Goal: Transaction & Acquisition: Download file/media

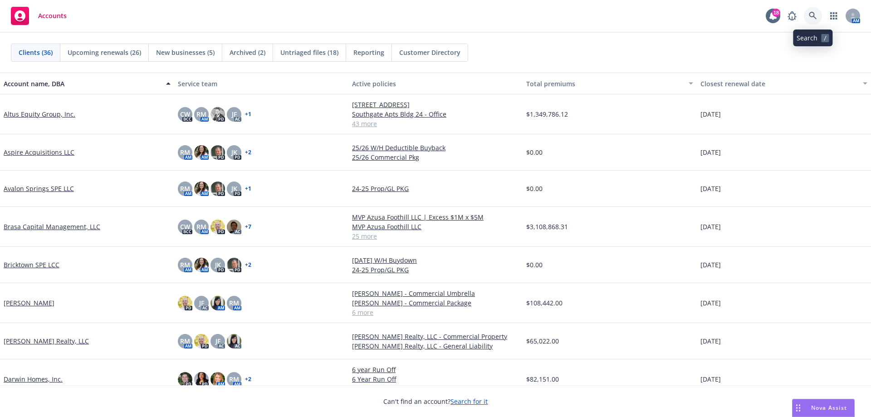
click at [807, 12] on link at bounding box center [813, 16] width 18 height 18
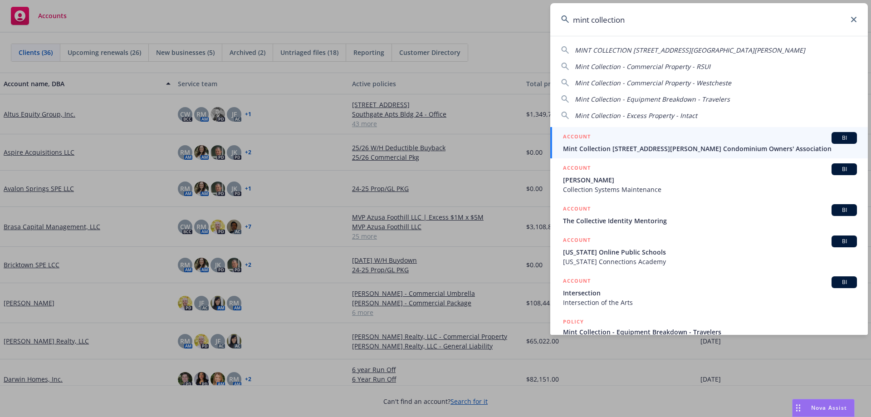
type input "mint collection"
click at [686, 142] on div "ACCOUNT BI" at bounding box center [710, 138] width 294 height 12
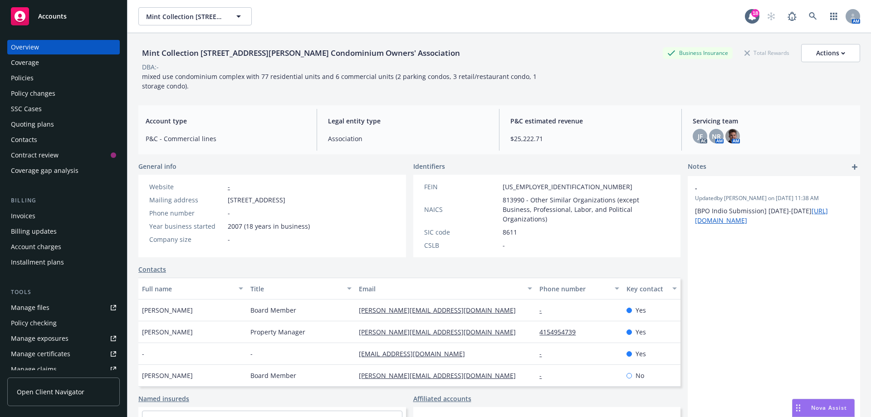
click at [40, 77] on div "Policies" at bounding box center [63, 78] width 105 height 15
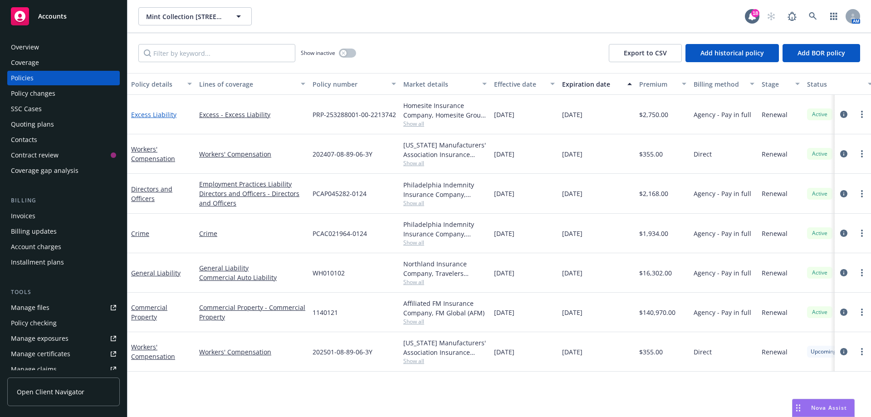
click at [160, 114] on link "Excess Liability" at bounding box center [153, 114] width 45 height 9
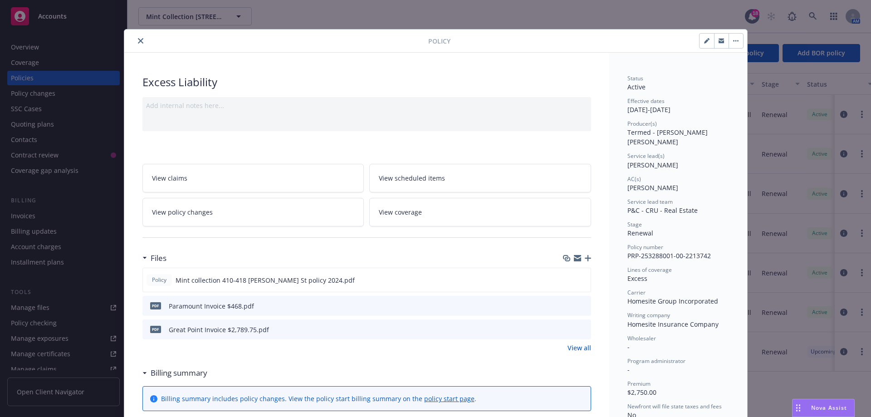
scroll to position [45, 0]
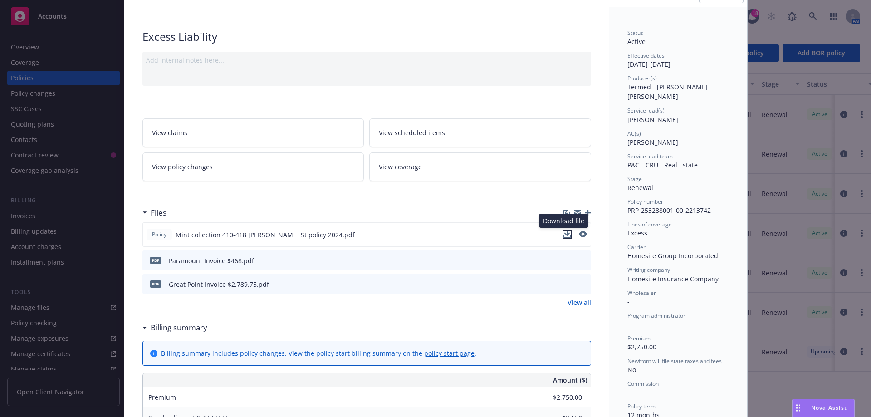
click at [566, 235] on icon "download file" at bounding box center [567, 234] width 7 height 7
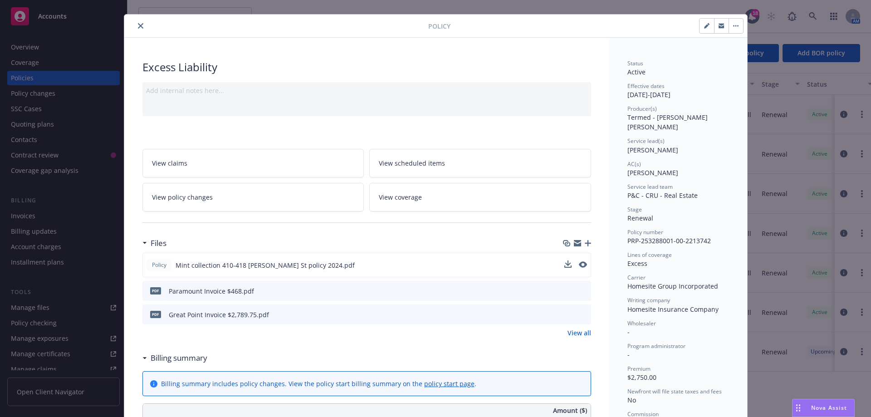
scroll to position [0, 0]
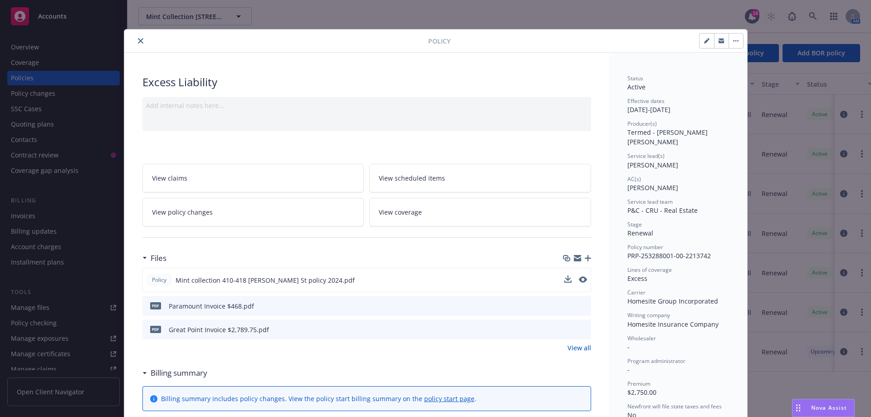
click at [138, 41] on icon "close" at bounding box center [140, 40] width 5 height 5
